Goal: Transaction & Acquisition: Subscribe to service/newsletter

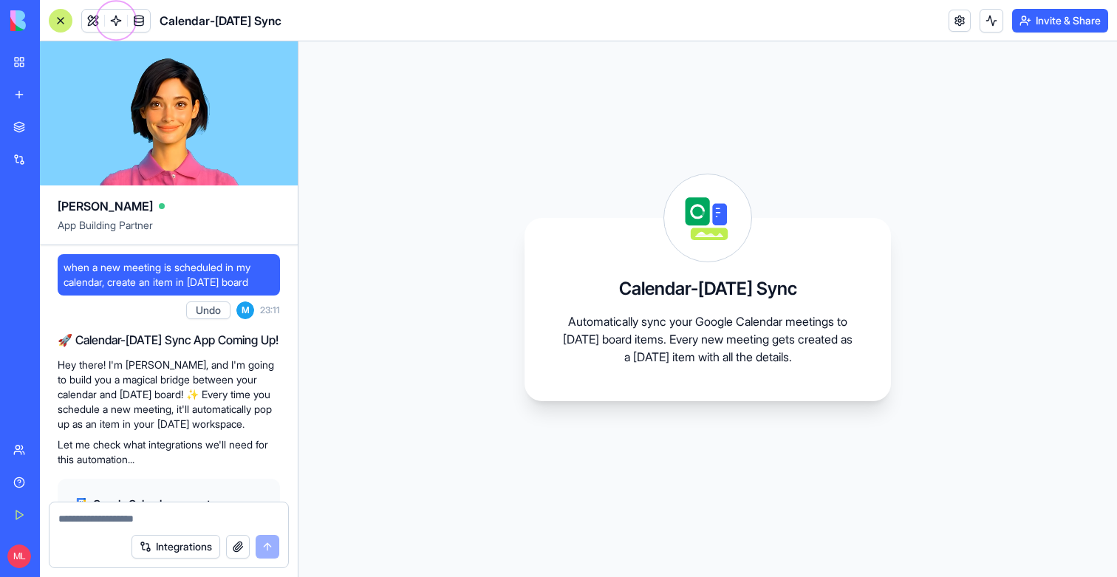
scroll to position [781, 0]
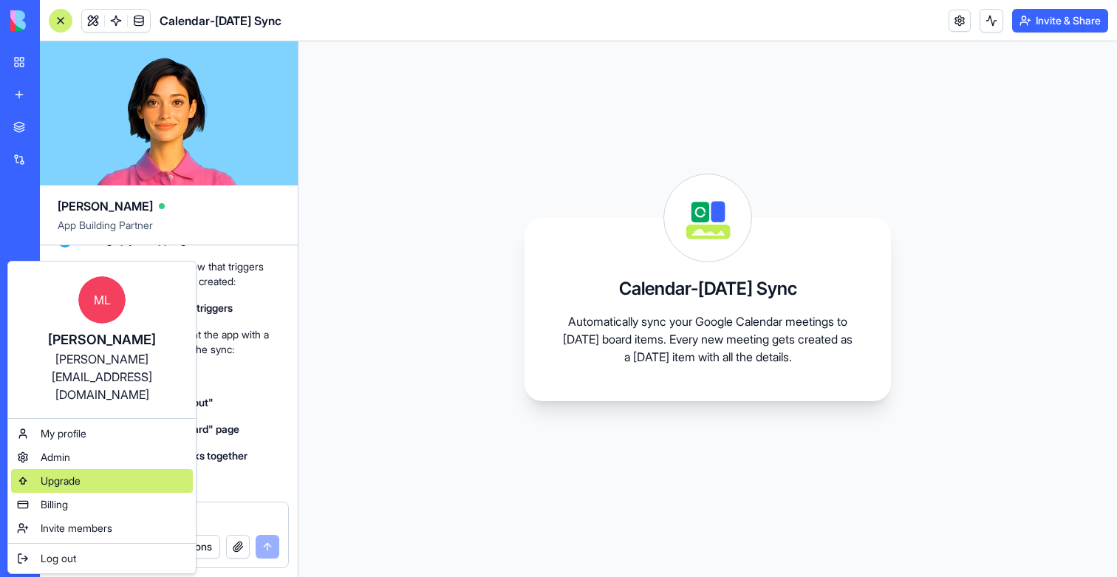
click at [66, 473] on span "Upgrade" at bounding box center [61, 480] width 40 height 15
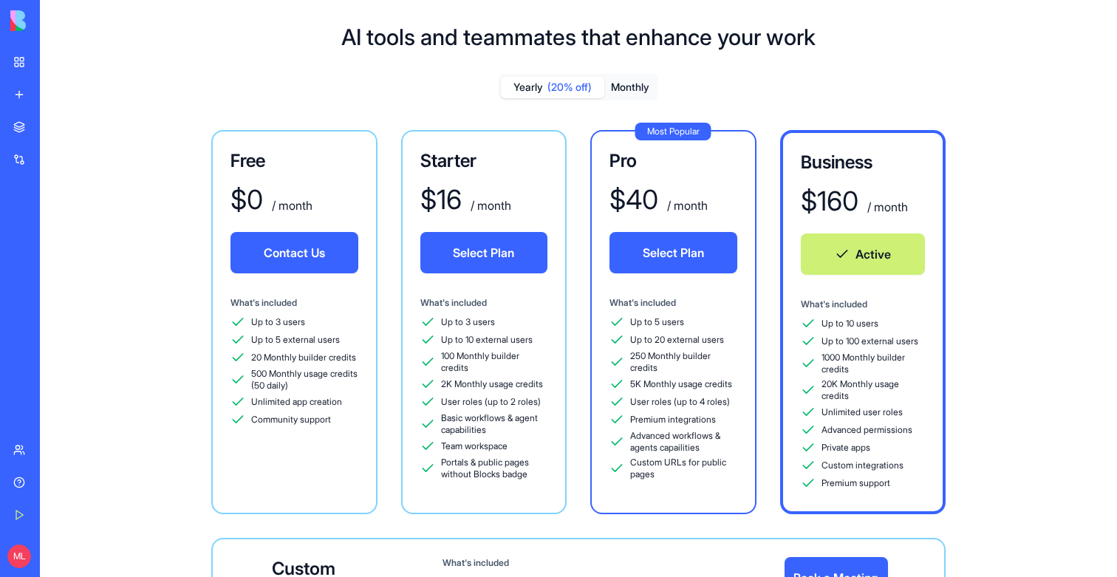
click at [664, 251] on button "Select Plan" at bounding box center [673, 252] width 128 height 41
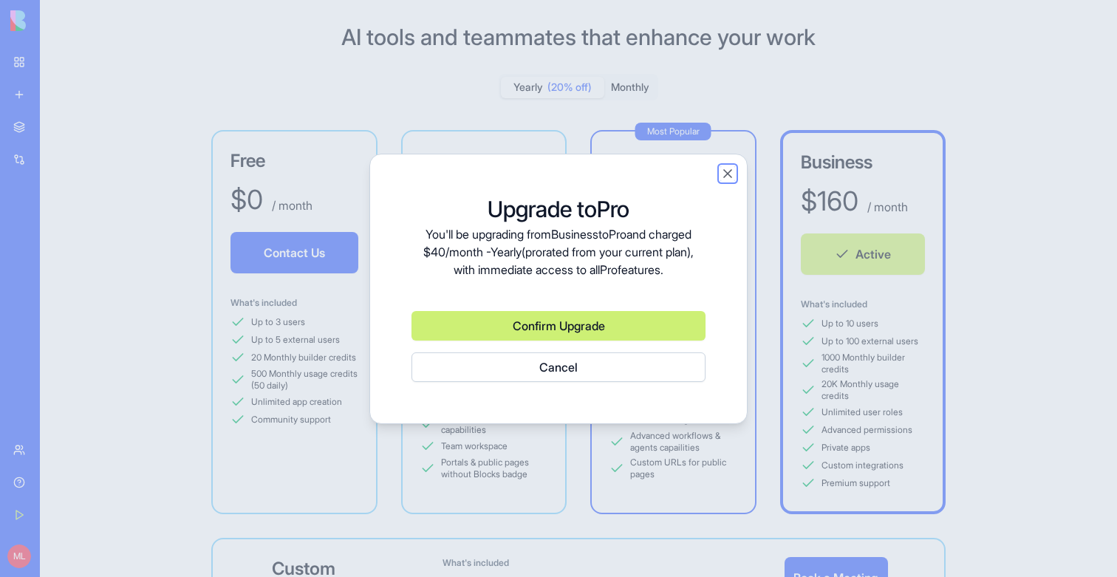
click at [730, 166] on button "Close" at bounding box center [727, 173] width 15 height 15
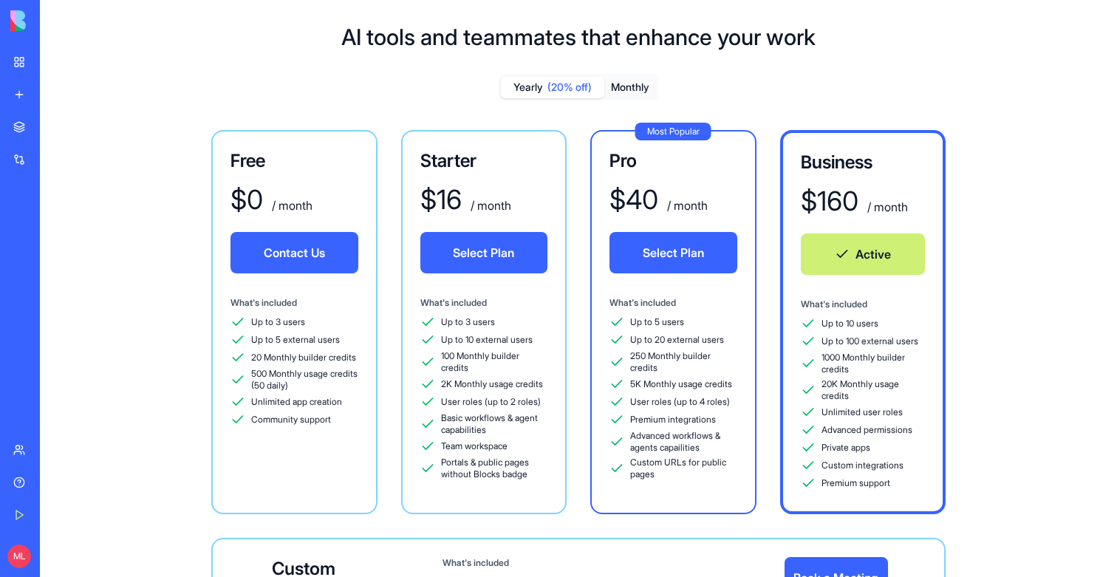
click at [674, 257] on button "Select Plan" at bounding box center [673, 252] width 128 height 41
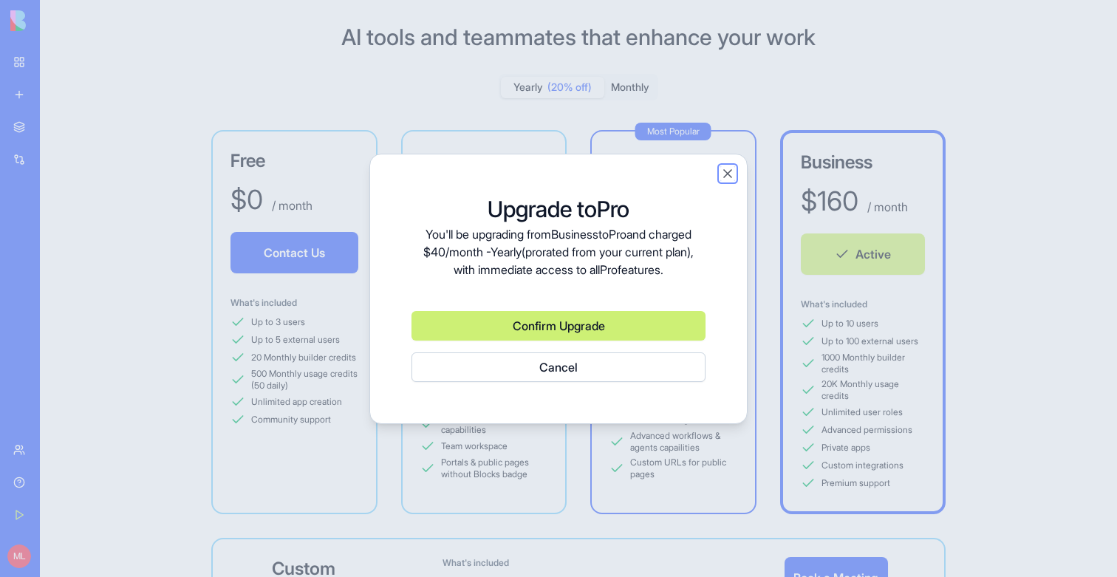
click at [728, 166] on button "Close" at bounding box center [727, 173] width 15 height 15
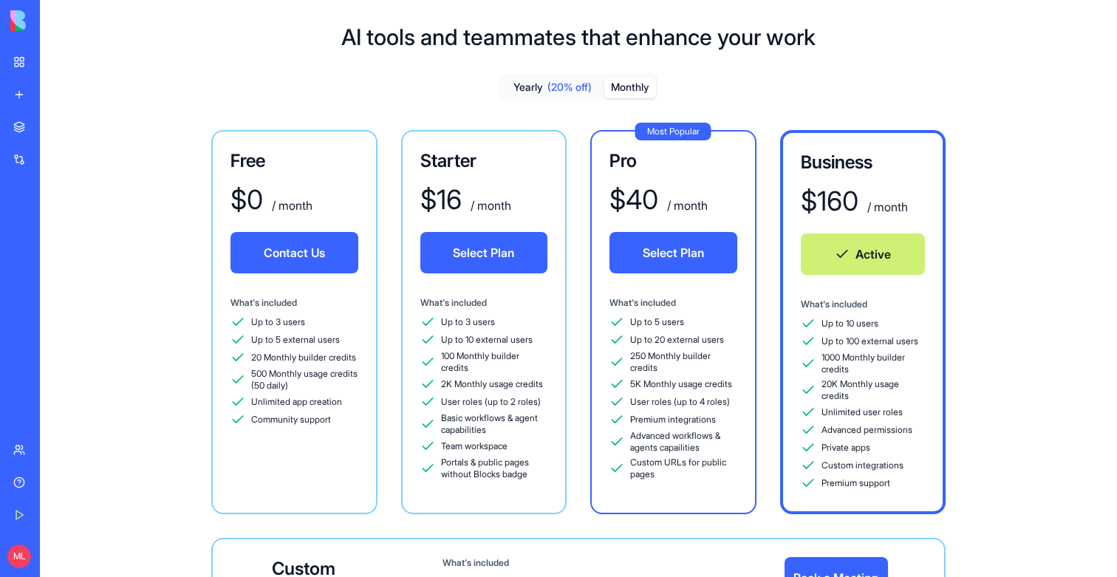
click at [619, 87] on button "Monthly" at bounding box center [630, 87] width 52 height 21
click at [552, 97] on button "Yearly (20% off)" at bounding box center [552, 87] width 103 height 21
click at [633, 80] on button "Monthly" at bounding box center [630, 87] width 52 height 21
click at [548, 80] on span "(20% off)" at bounding box center [569, 87] width 44 height 15
click at [626, 85] on button "Monthly" at bounding box center [630, 87] width 52 height 21
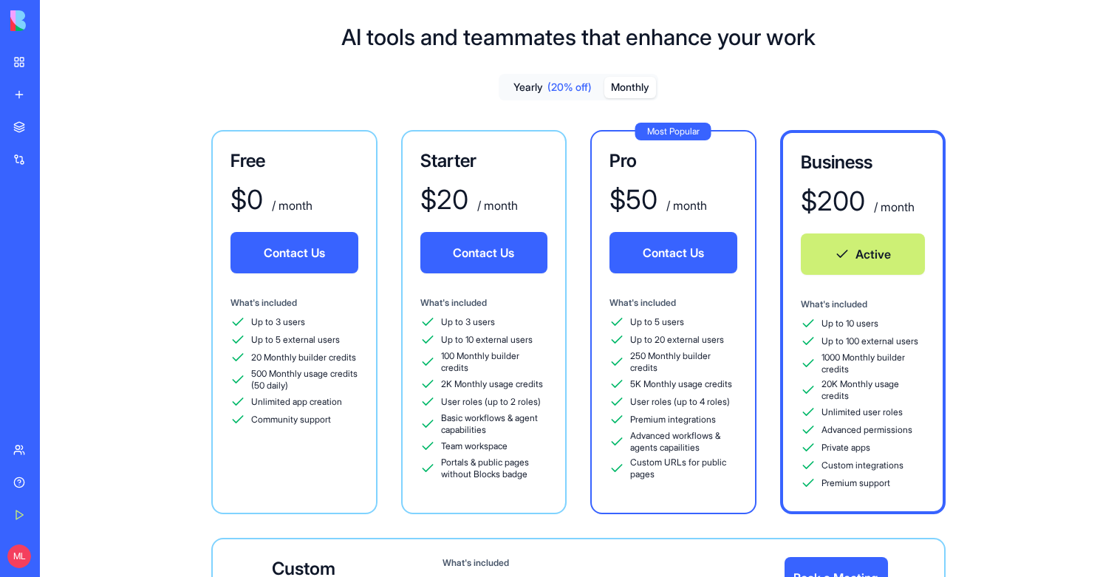
click at [622, 88] on button "Monthly" at bounding box center [630, 87] width 52 height 21
